Goal: Task Accomplishment & Management: Use online tool/utility

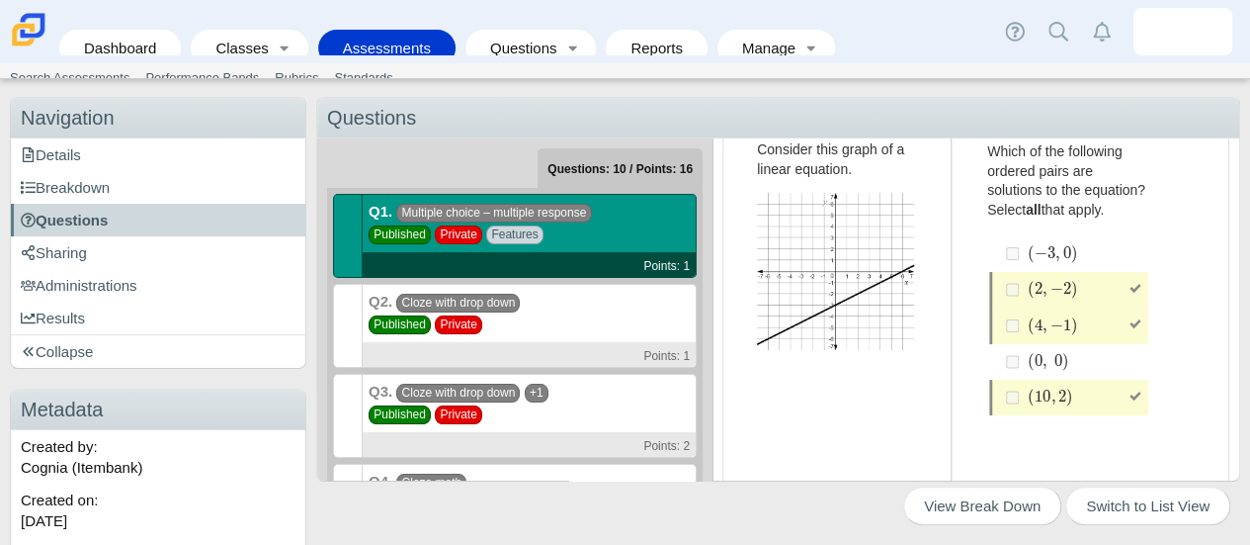
scroll to position [113, 0]
click at [587, 317] on div "Q2. Cloze with drop down Published Private Points: 1" at bounding box center [530, 326] width 334 height 84
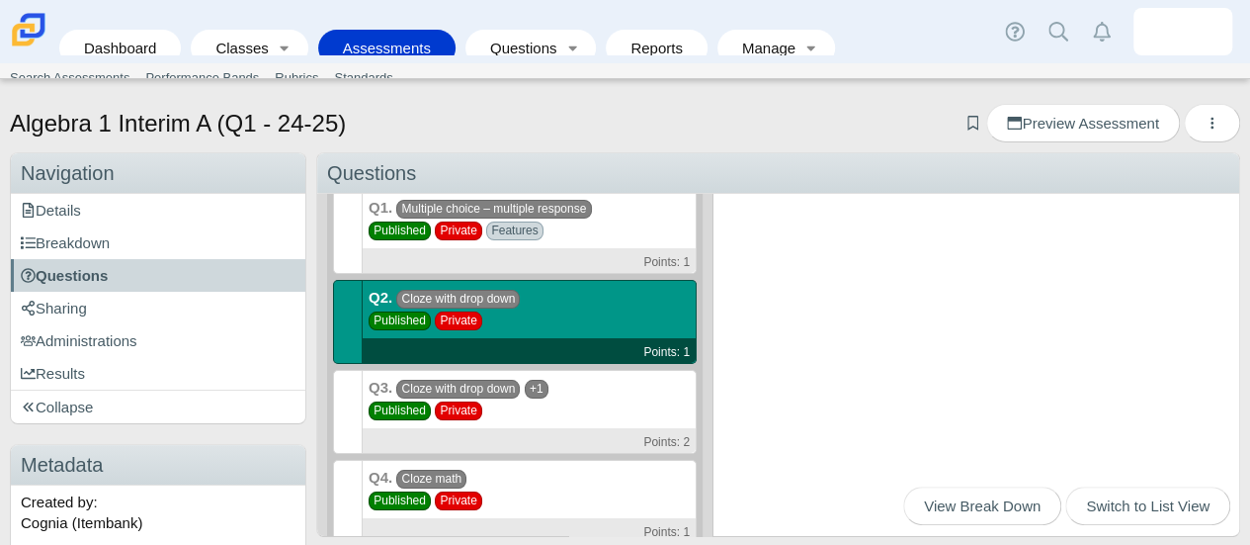
scroll to position [98, 0]
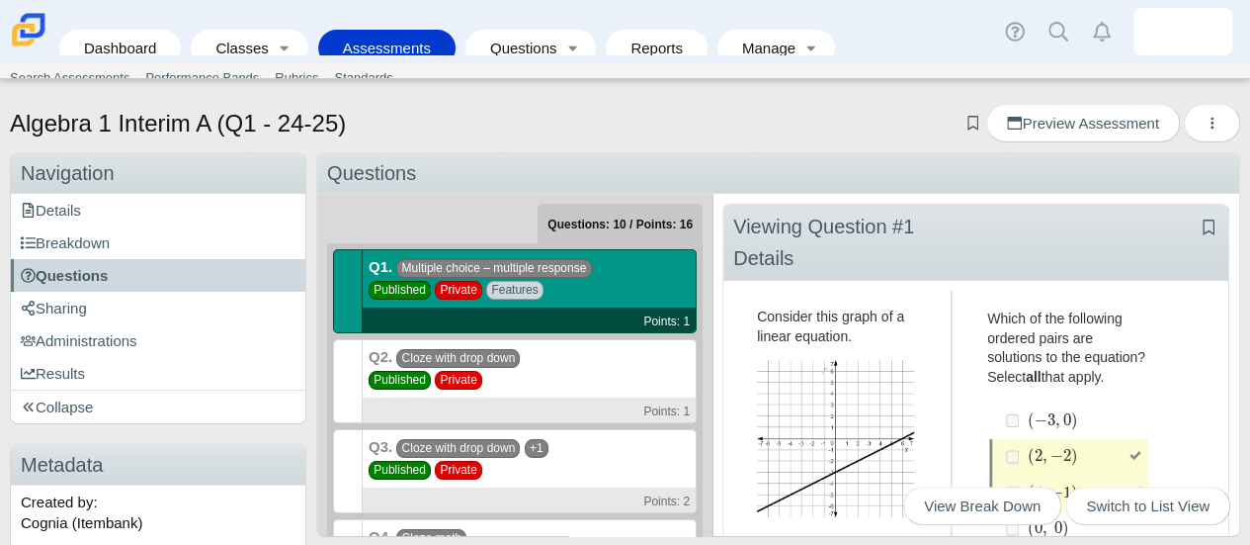
click at [581, 373] on div "Q2. Cloze with drop down Published Private Points: 1" at bounding box center [530, 381] width 334 height 84
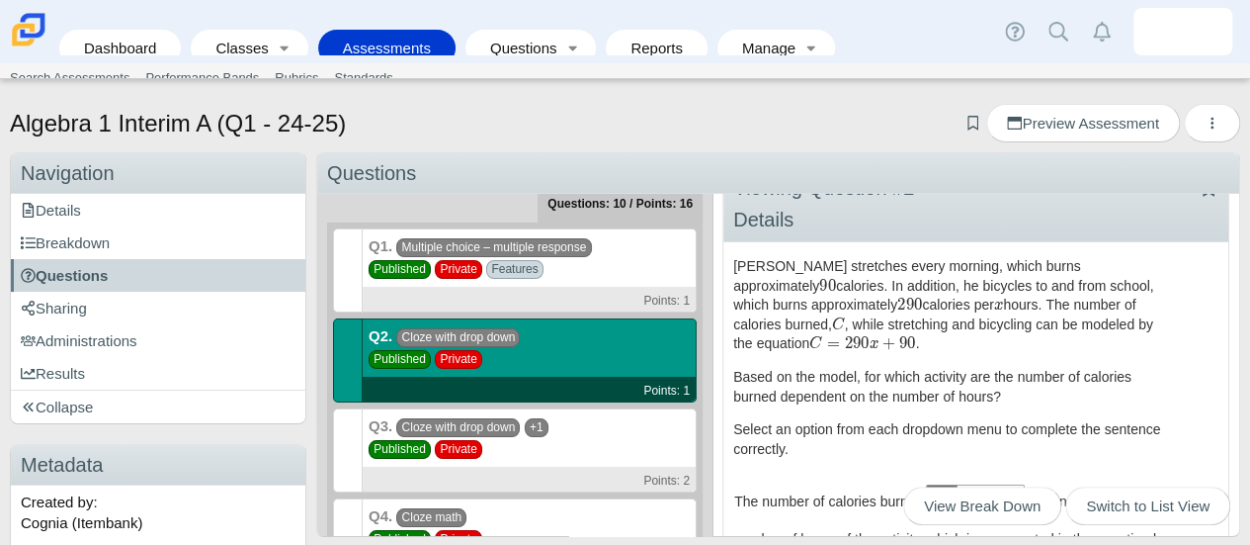
scroll to position [20, 0]
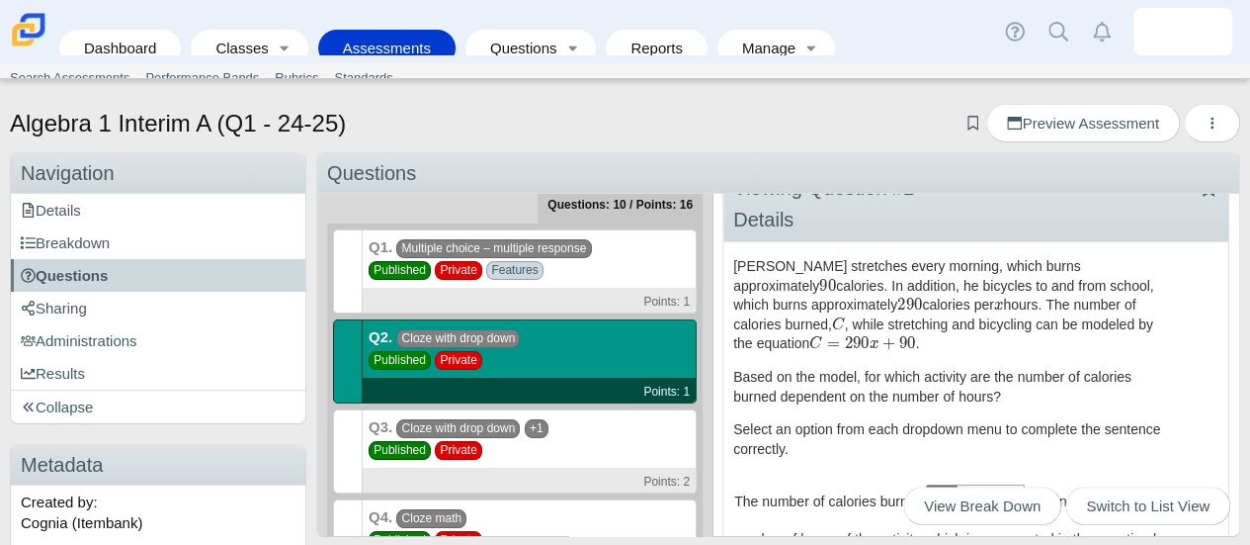
click at [619, 266] on div "Q1. Multiple choice – multiple response Published Private Features Points: 1" at bounding box center [530, 271] width 334 height 84
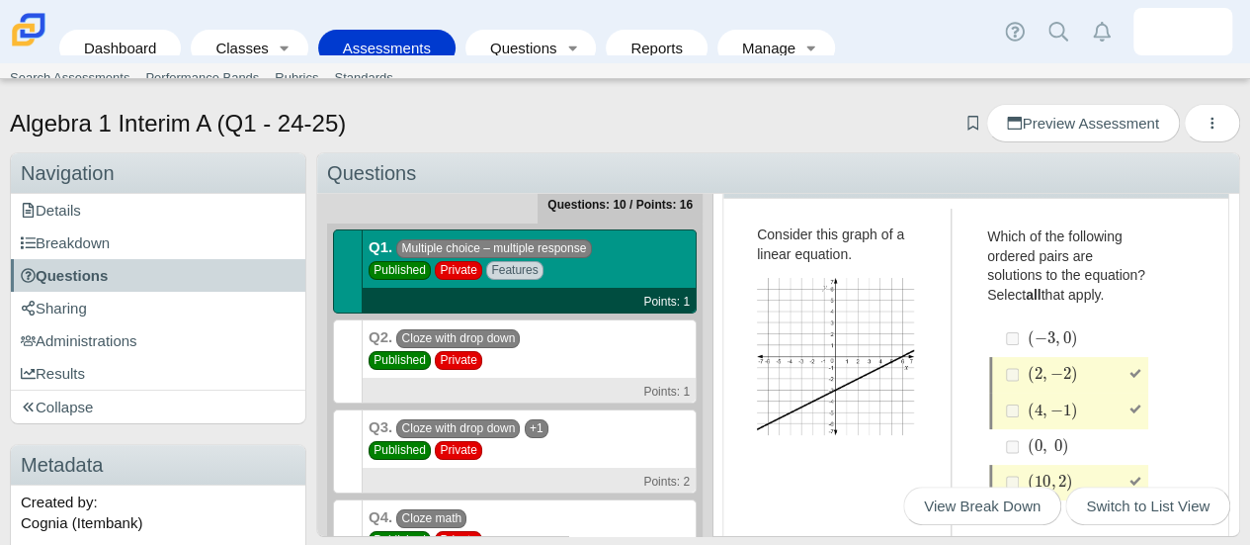
scroll to position [87, 0]
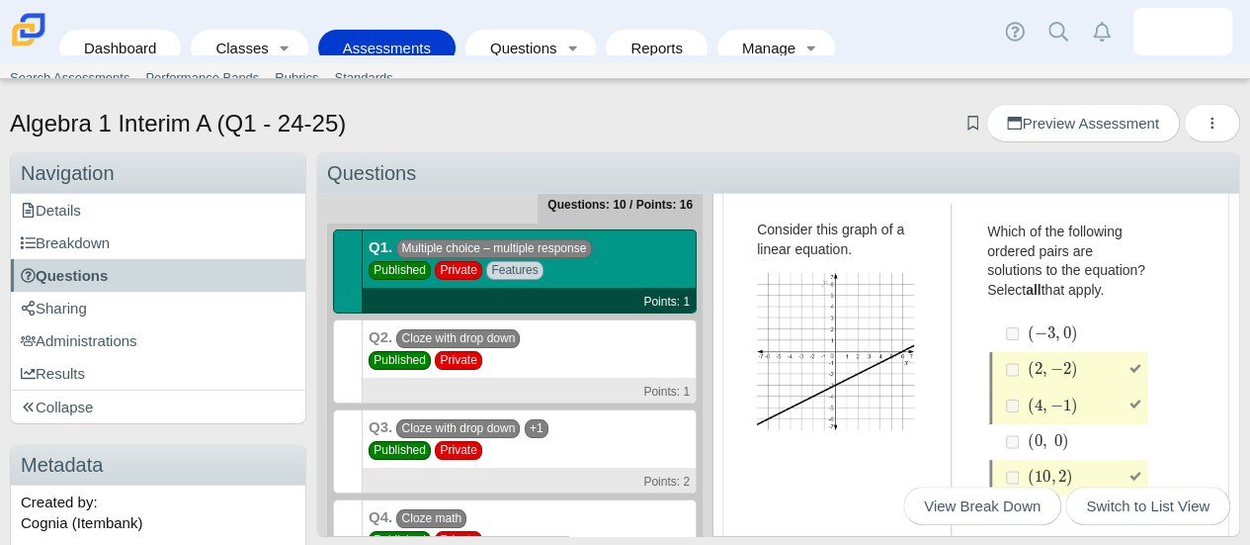
click at [591, 345] on div "Q2. Cloze with drop down Published Private Points: 1" at bounding box center [530, 361] width 334 height 84
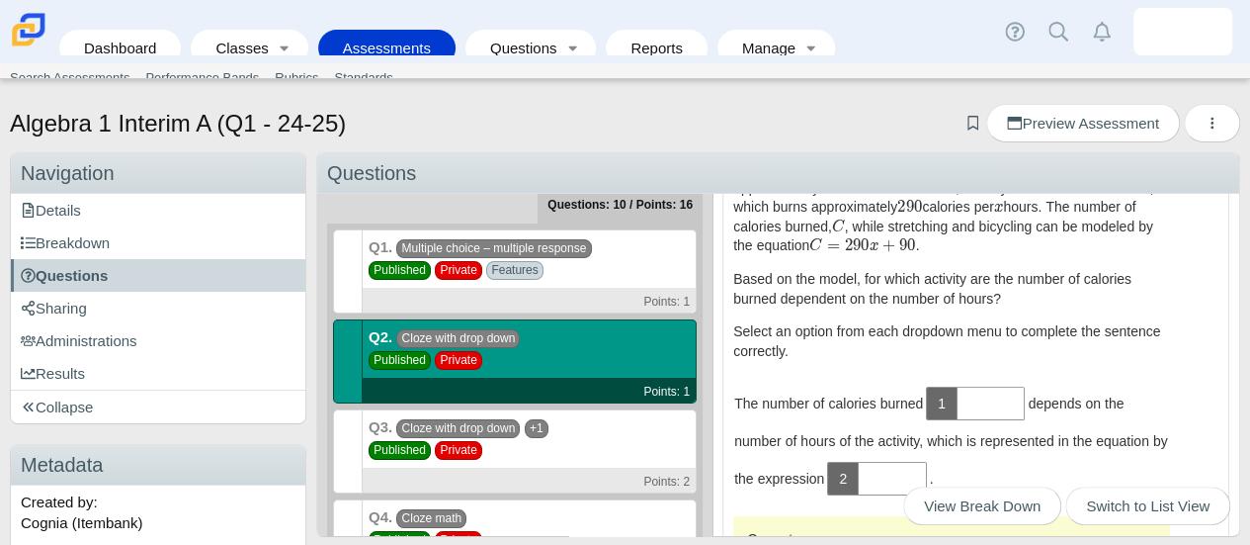
scroll to position [0, 0]
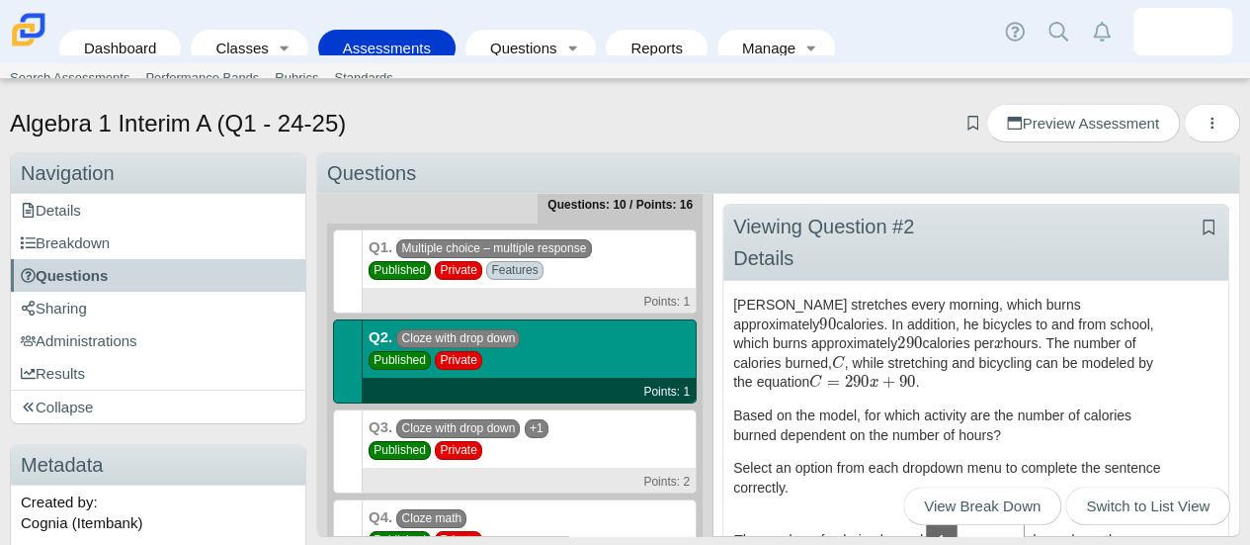
click at [634, 266] on div "Q1. Multiple choice – multiple response Published Private Features Points: 1" at bounding box center [530, 271] width 334 height 84
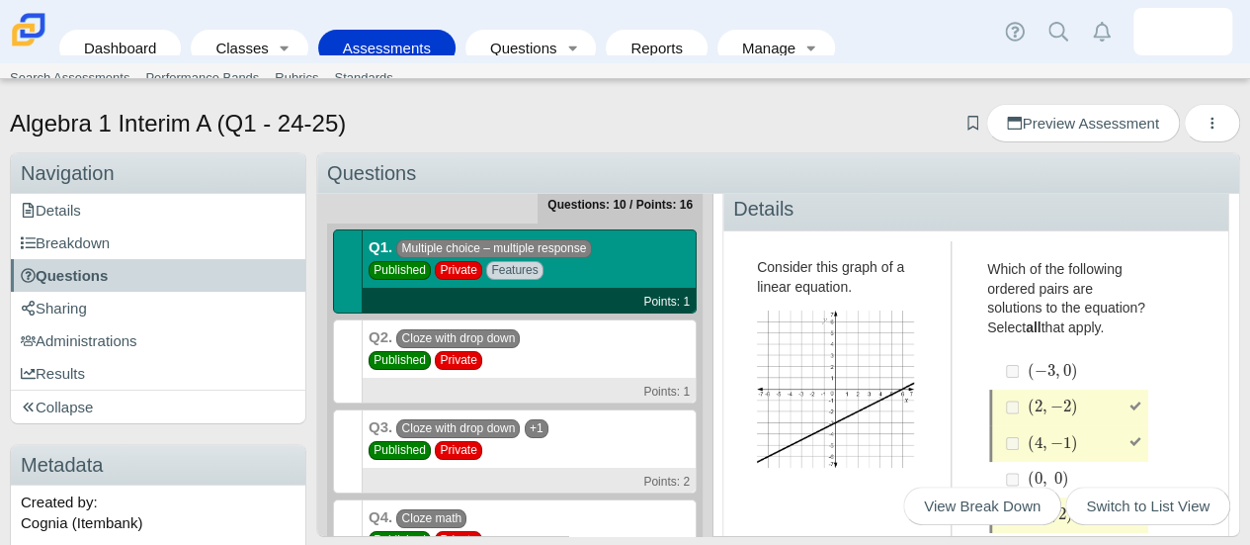
scroll to position [50, 0]
click at [617, 364] on div "Q2. Cloze with drop down Published Private Points: 1" at bounding box center [530, 361] width 334 height 84
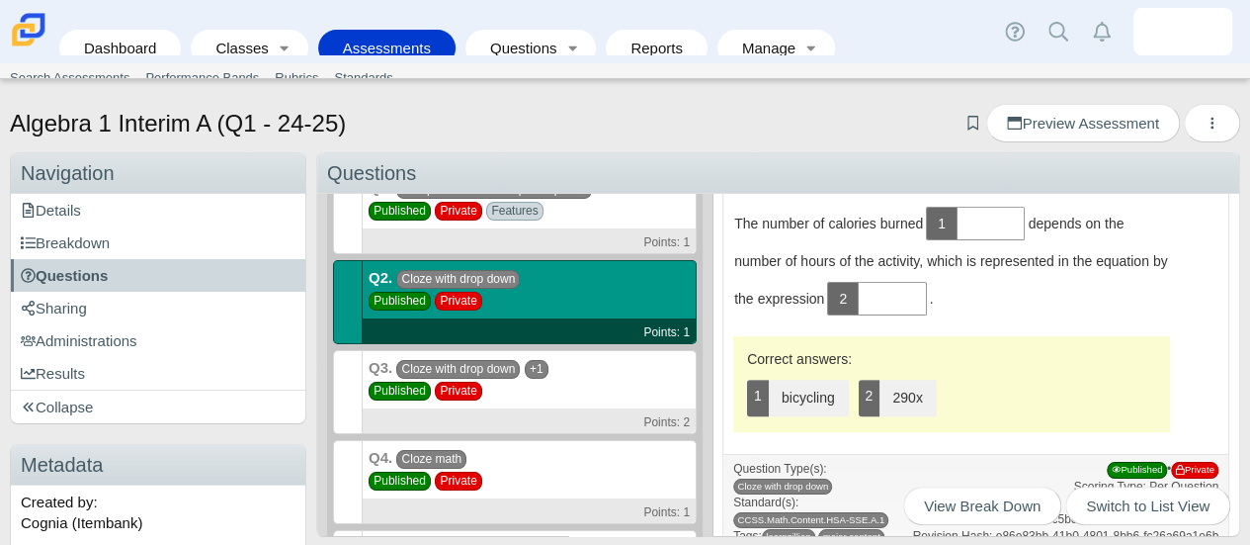
scroll to position [336, 0]
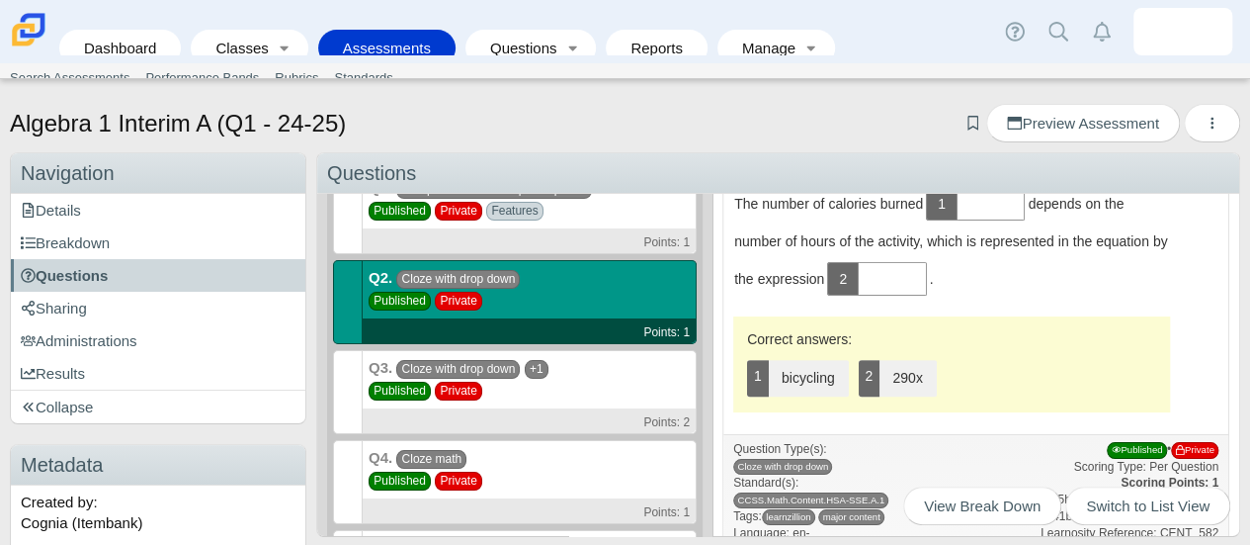
click at [613, 369] on div "Q3. Cloze with drop down +1 Published Private Points: 2" at bounding box center [530, 392] width 334 height 84
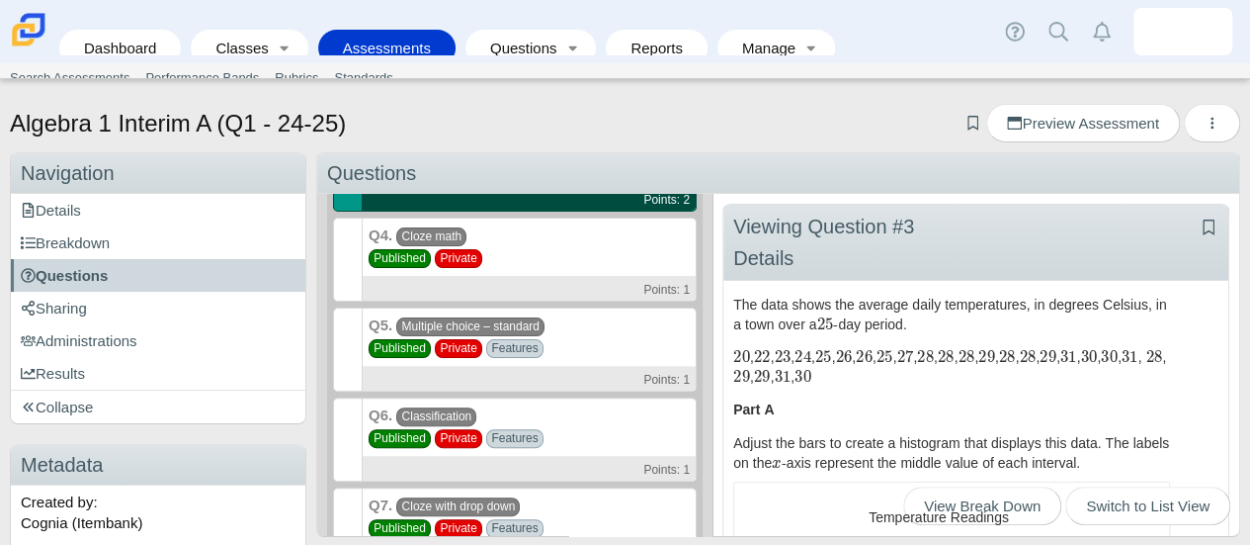
scroll to position [302, 0]
click at [575, 275] on div "Points: 1" at bounding box center [529, 287] width 333 height 25
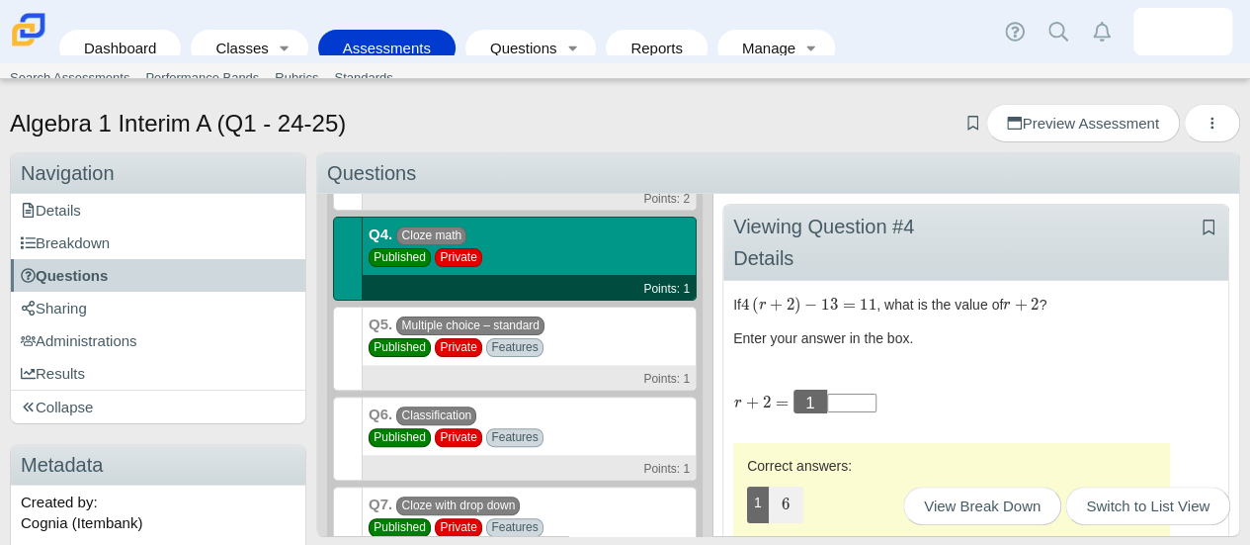
click at [606, 344] on div "Q5. Multiple choice – standard Published Private Features Points: 1" at bounding box center [530, 348] width 334 height 84
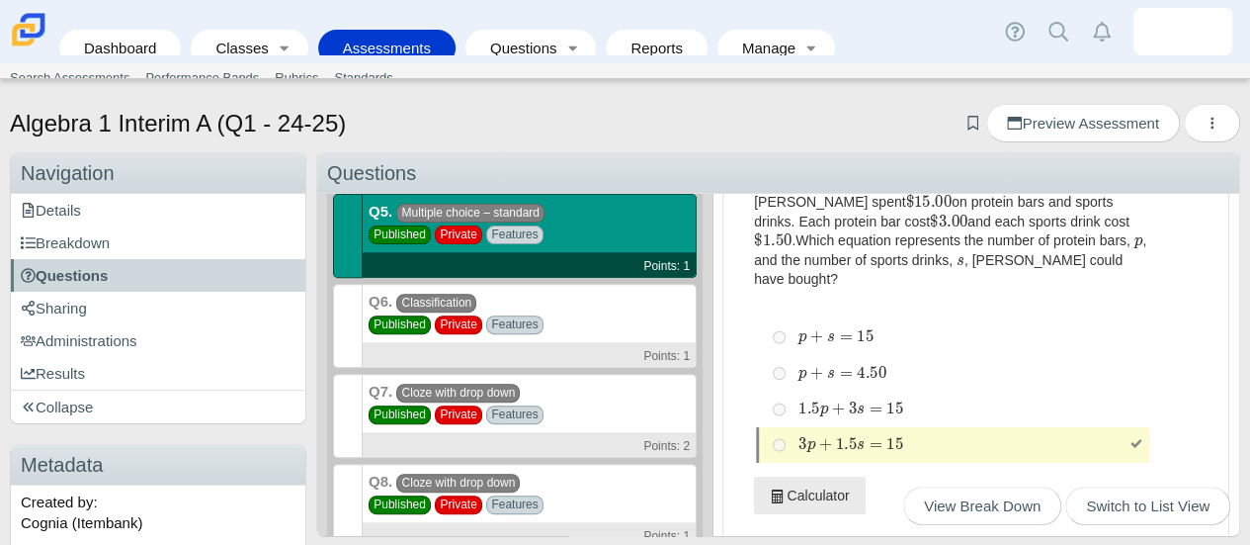
scroll to position [129, 0]
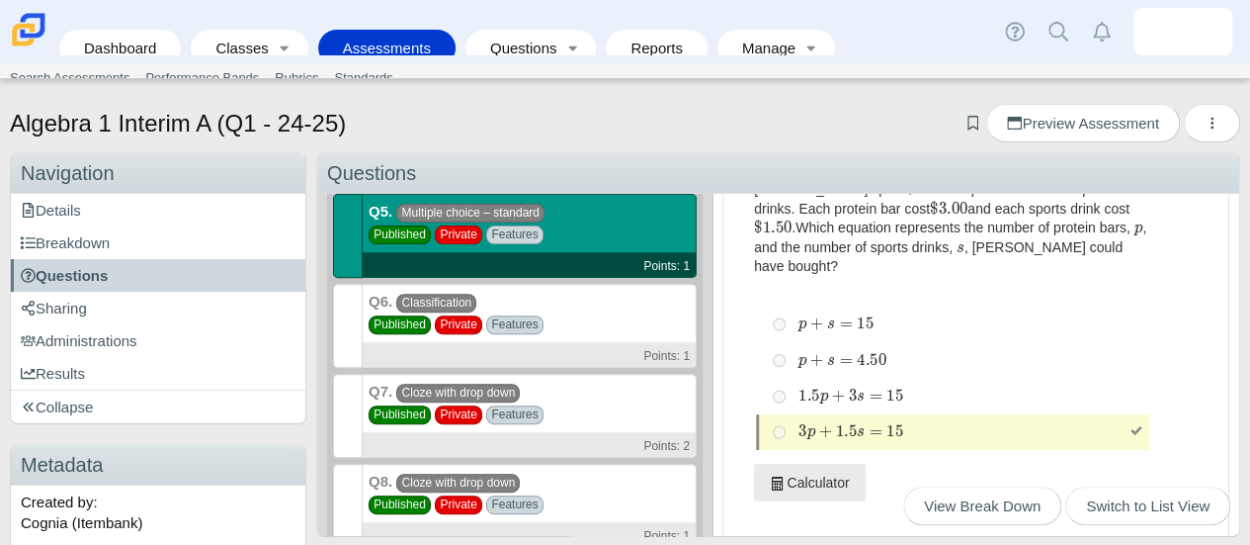
click at [641, 312] on div "Q6. Classification Published Private Features Points: 1" at bounding box center [530, 326] width 334 height 84
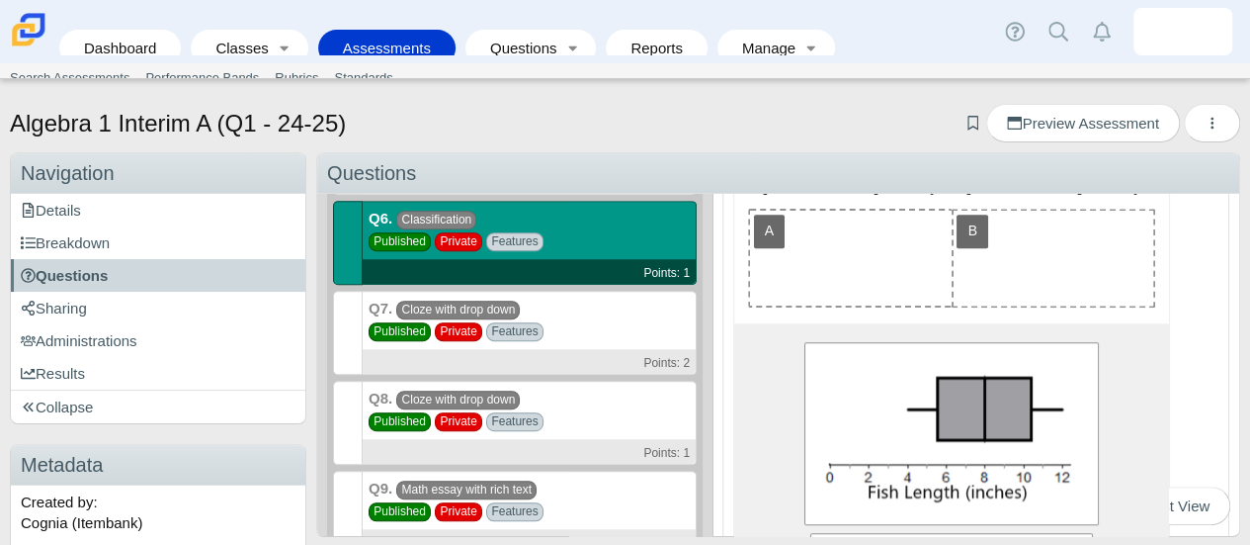
scroll to position [745, 0]
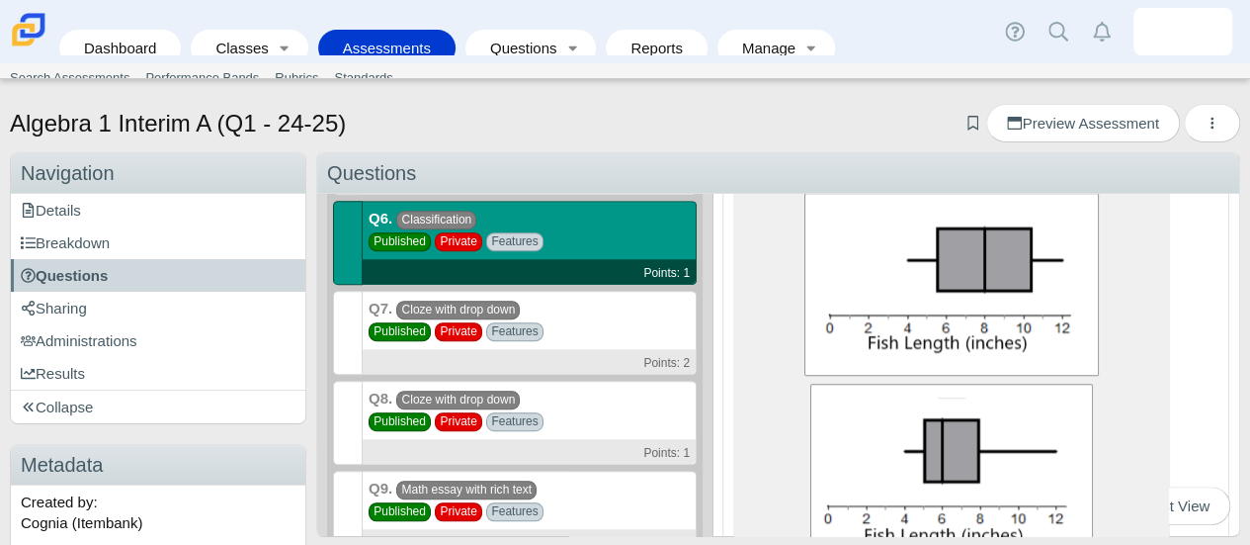
click at [585, 332] on div "Q7. Cloze with drop down Published Private Features Points: 2" at bounding box center [530, 333] width 334 height 84
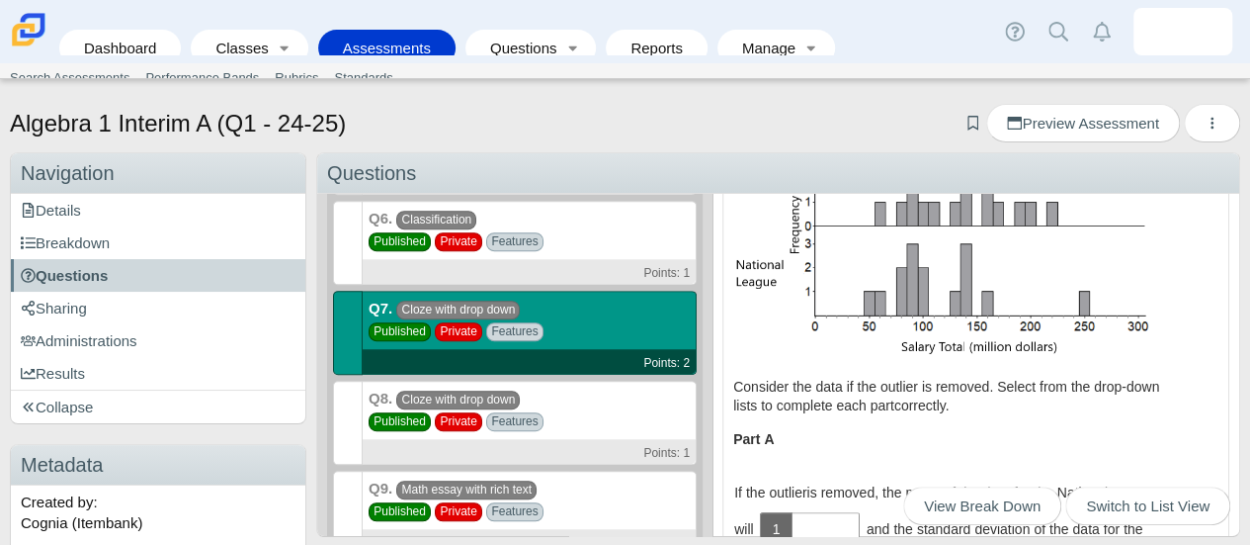
scroll to position [274, 0]
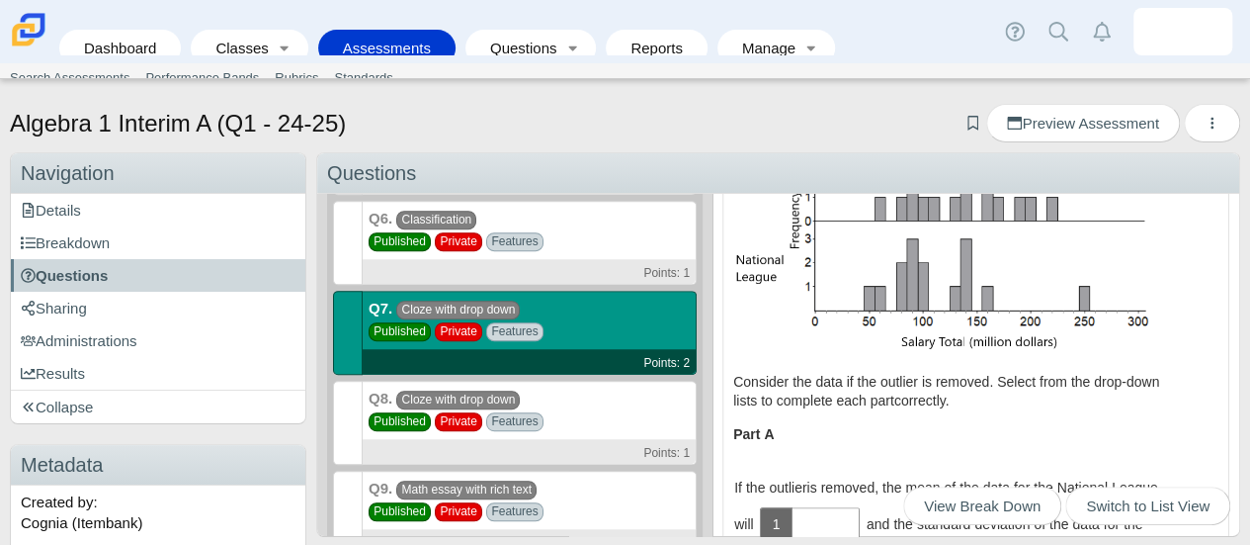
click at [565, 390] on div "Q8. Cloze with drop down Published Private Features Points: 1" at bounding box center [530, 423] width 334 height 84
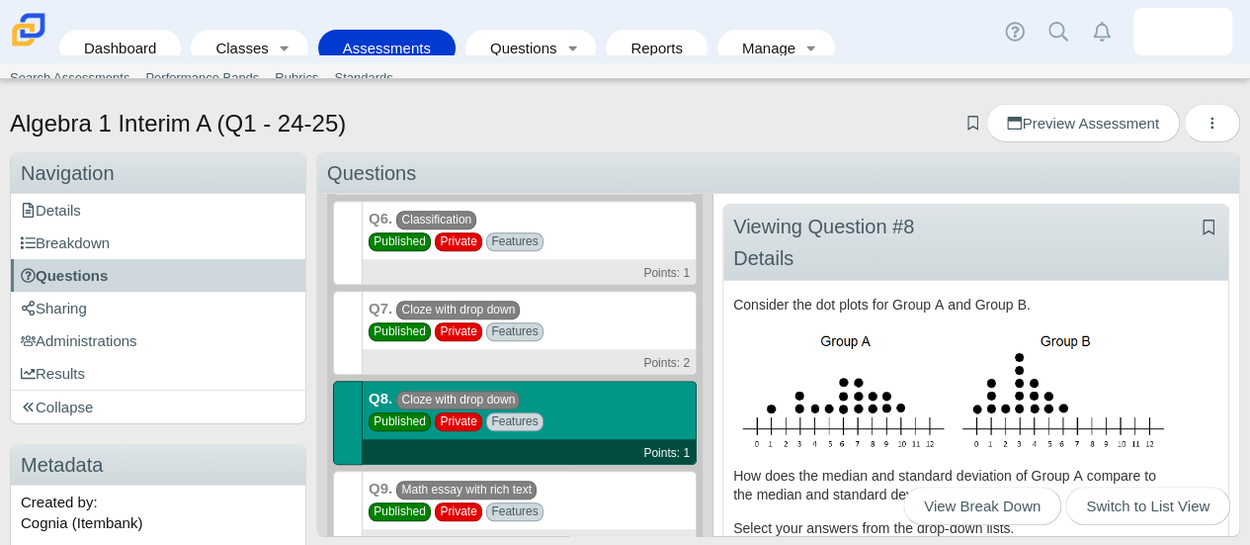
click at [575, 491] on div "Q9. Math essay with rich text Published Private Features Points: 3" at bounding box center [530, 512] width 334 height 84
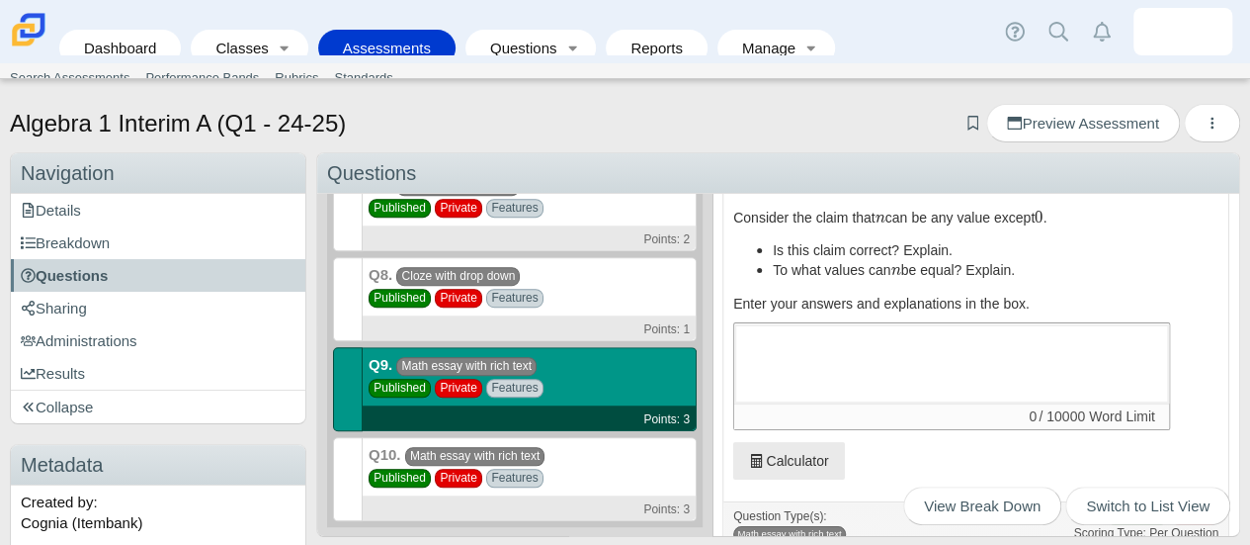
scroll to position [160, 0]
click at [576, 484] on div "Q10. Math essay with rich text Published Private Features Points: 3" at bounding box center [530, 479] width 334 height 84
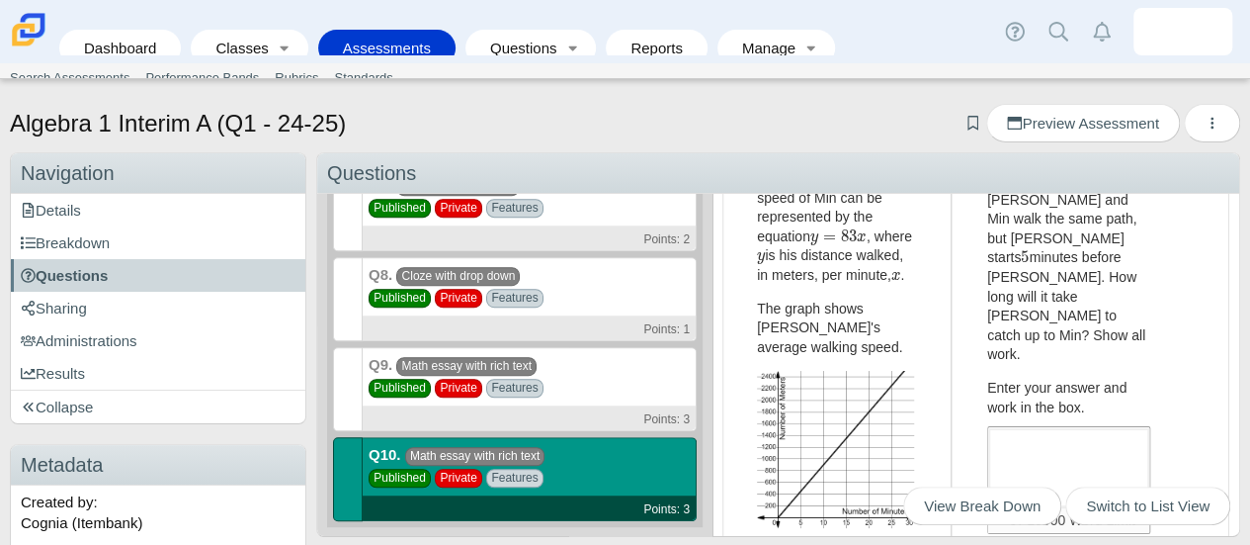
scroll to position [0, 0]
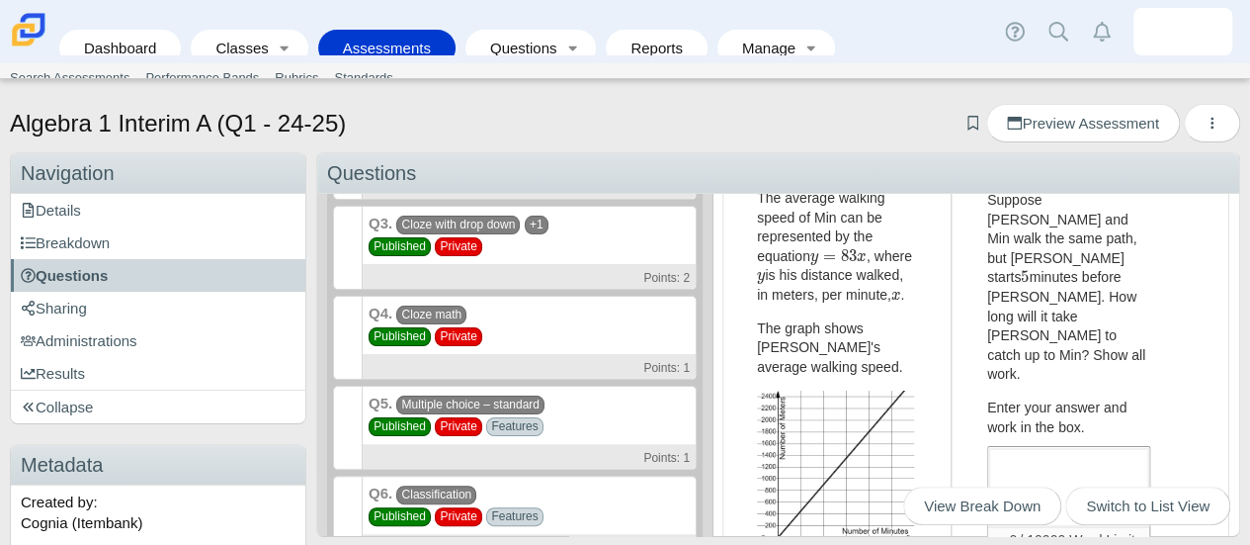
click at [587, 321] on div "Q4. Cloze math Published Private Points: 1" at bounding box center [530, 338] width 334 height 84
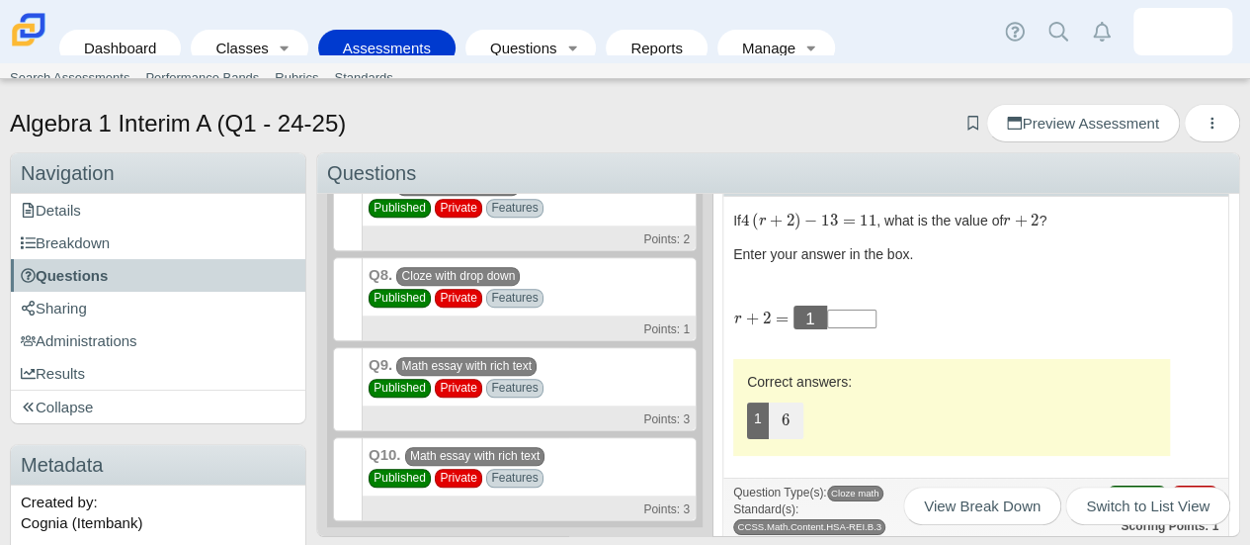
click at [611, 463] on div "Q10. Math essay with rich text Published Private Features Points: 3" at bounding box center [530, 479] width 334 height 84
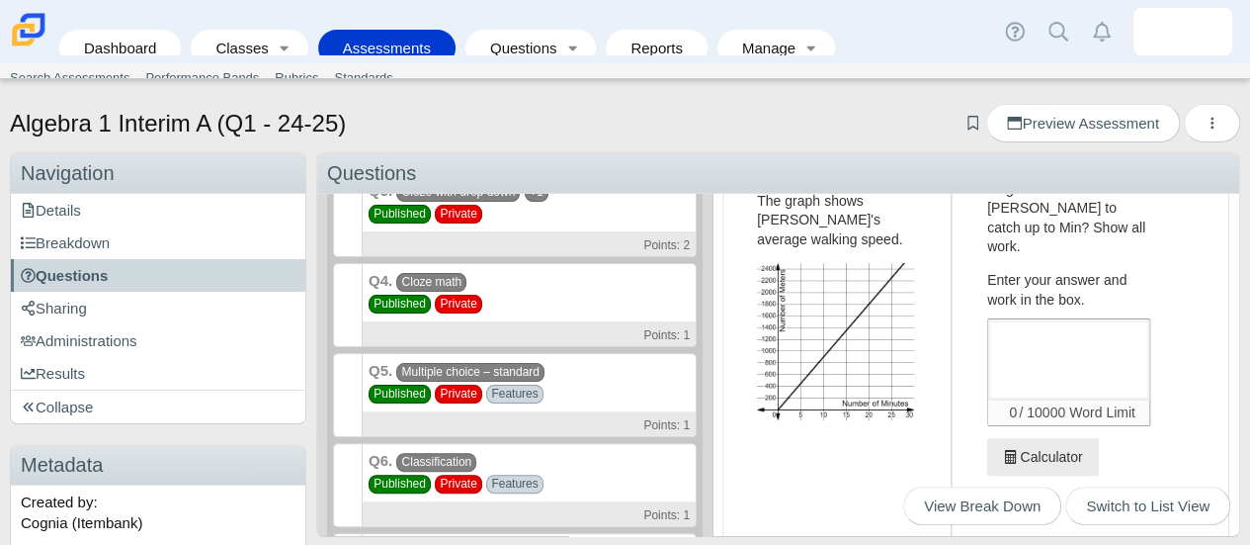
scroll to position [257, 0]
